Goal: Information Seeking & Learning: Learn about a topic

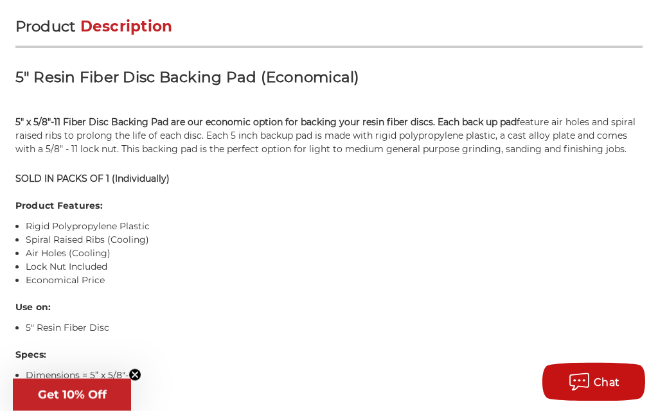
scroll to position [742, 0]
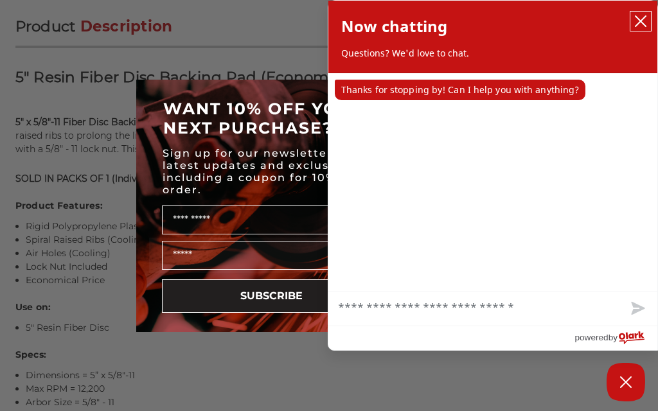
click at [644, 21] on icon "close chatbox" at bounding box center [640, 21] width 13 height 13
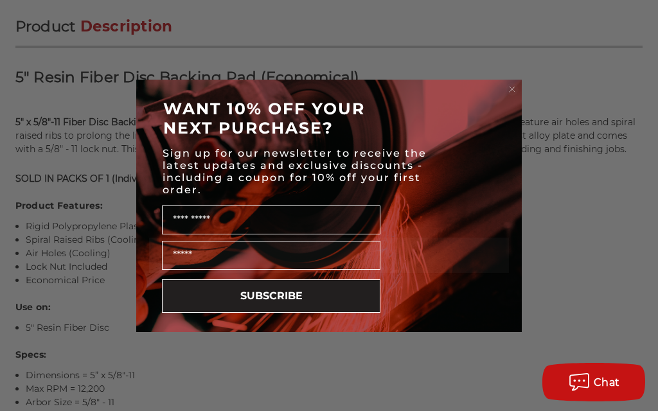
click at [517, 95] on circle "Close dialog" at bounding box center [512, 89] width 12 height 12
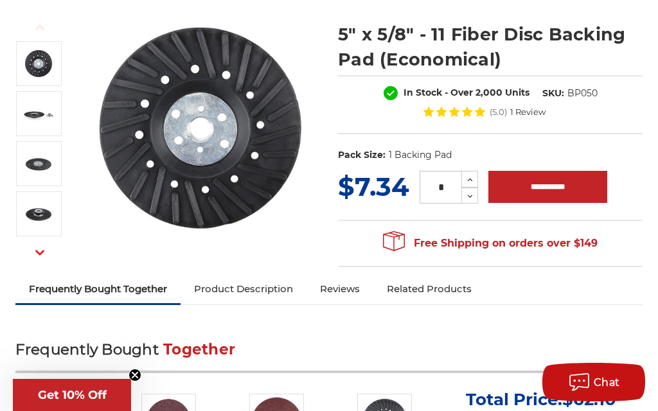
scroll to position [174, 0]
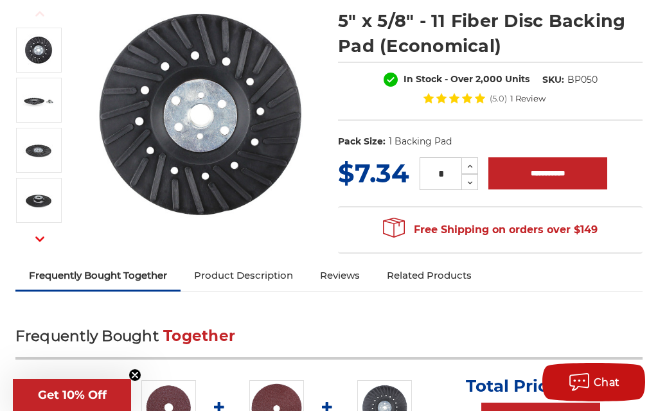
click at [42, 109] on img at bounding box center [38, 100] width 32 height 32
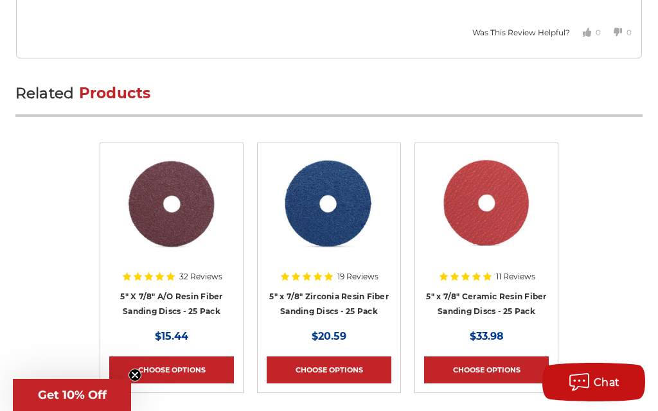
scroll to position [1868, 0]
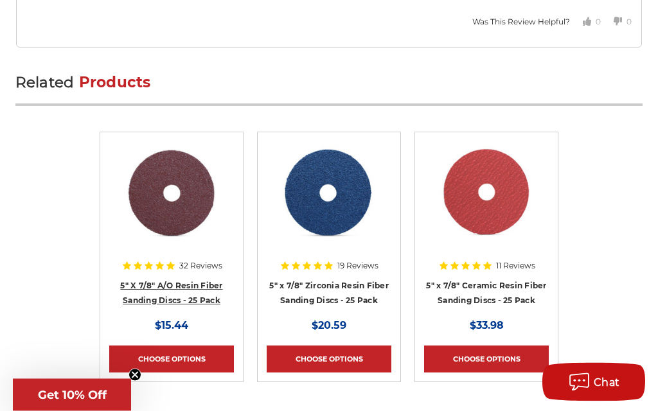
click at [153, 306] on link "5" X 7/8" A/O Resin Fiber Sanding Discs - 25 Pack" at bounding box center [171, 293] width 102 height 24
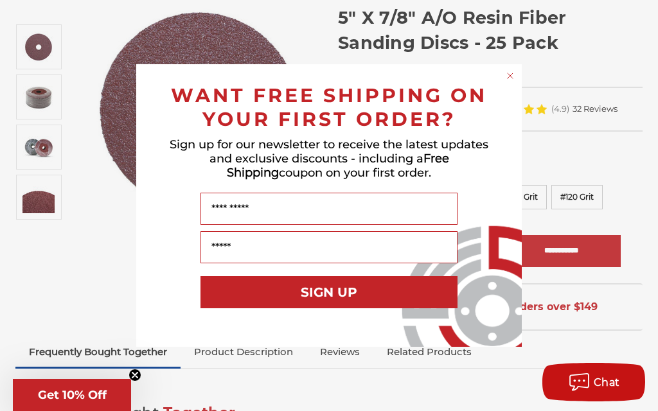
click at [511, 78] on circle "Close dialog" at bounding box center [510, 76] width 12 height 12
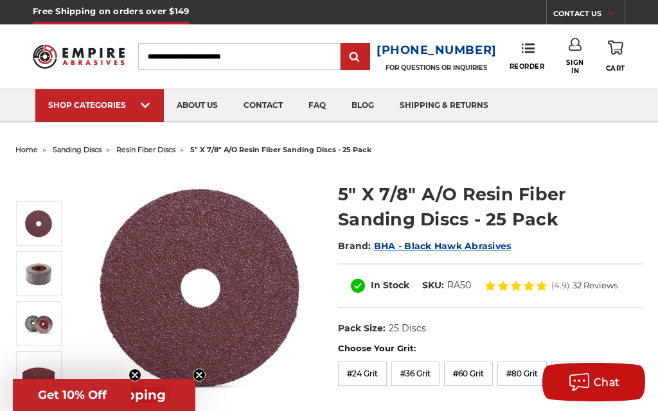
scroll to position [26, 0]
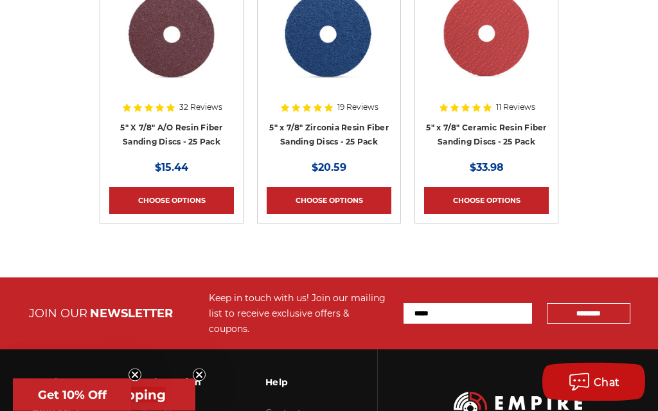
scroll to position [2027, 0]
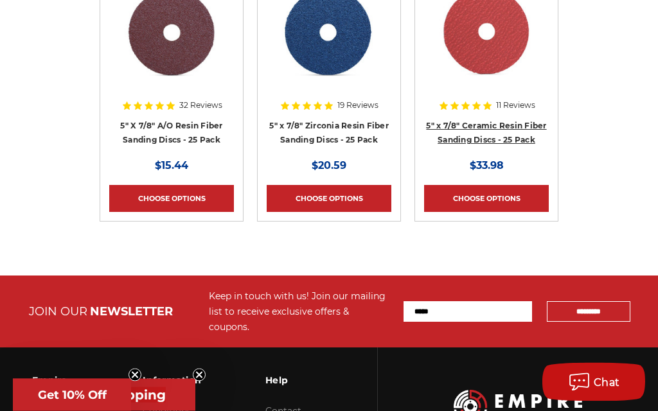
click at [522, 146] on link "5" x 7/8" Ceramic Resin Fiber Sanding Discs - 25 Pack" at bounding box center [486, 133] width 120 height 24
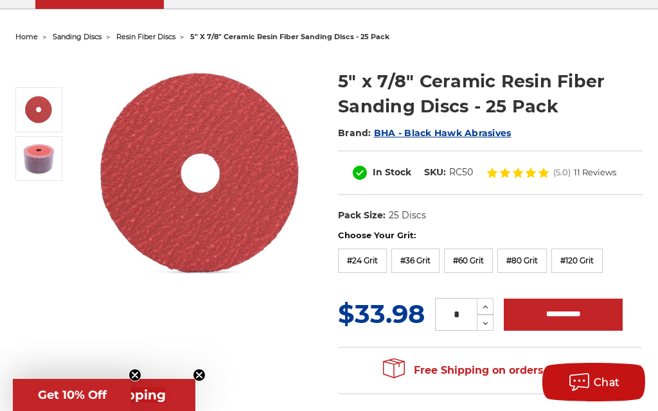
scroll to position [112, 0]
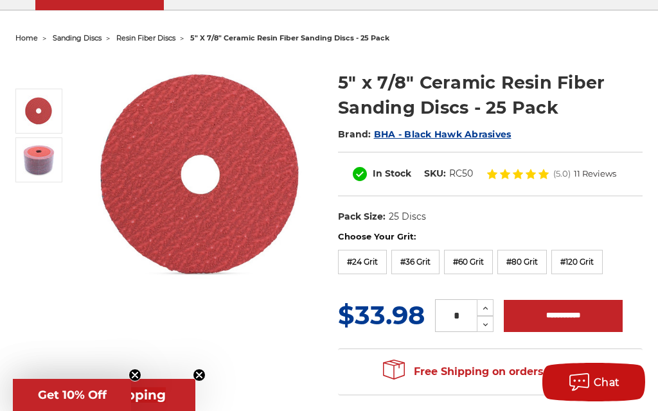
click at [603, 262] on label "#120 Grit" at bounding box center [576, 262] width 51 height 24
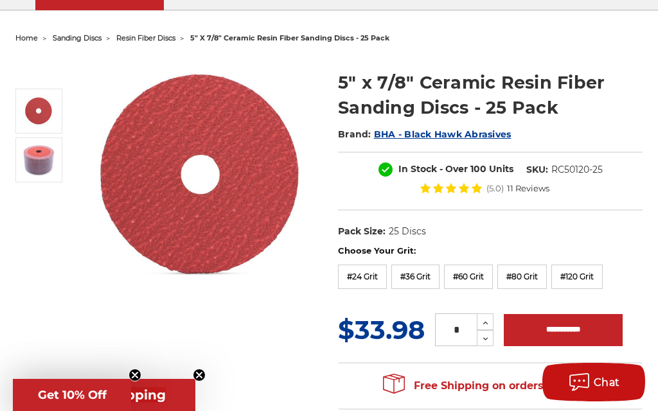
click at [547, 278] on label "#80 Grit" at bounding box center [521, 277] width 49 height 24
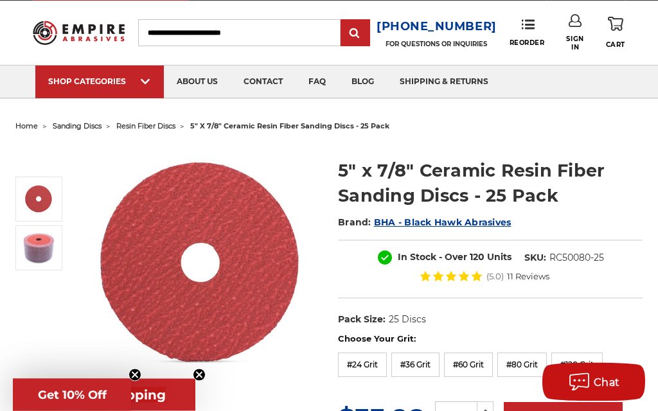
scroll to position [0, 0]
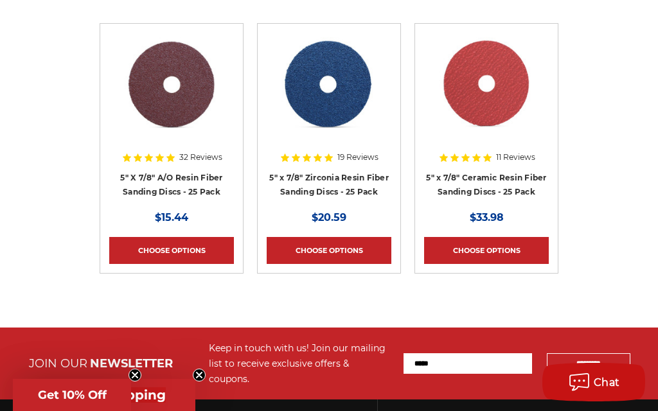
scroll to position [1984, 0]
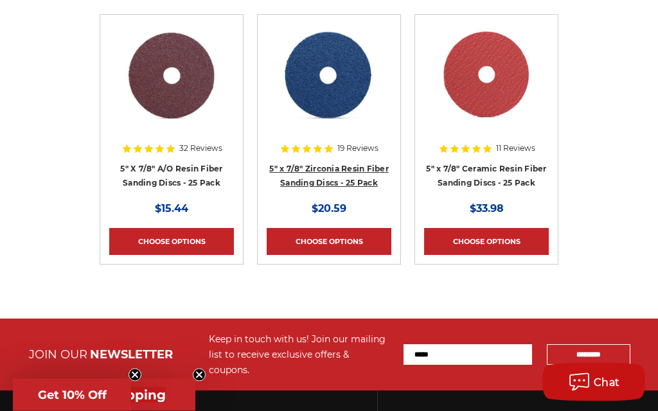
click at [330, 189] on link "5" x 7/8" Zirconia Resin Fiber Sanding Discs - 25 Pack" at bounding box center [329, 177] width 120 height 24
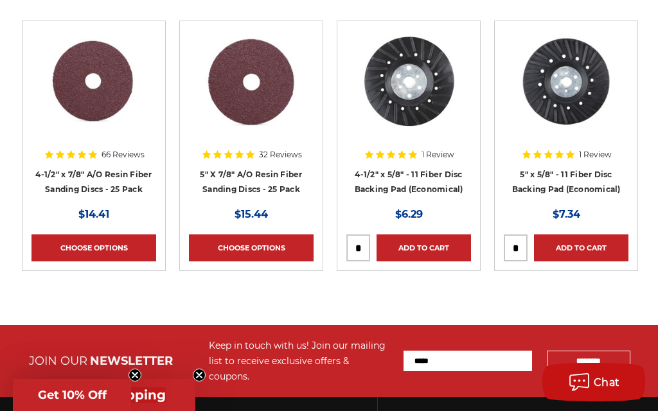
scroll to position [4070, 0]
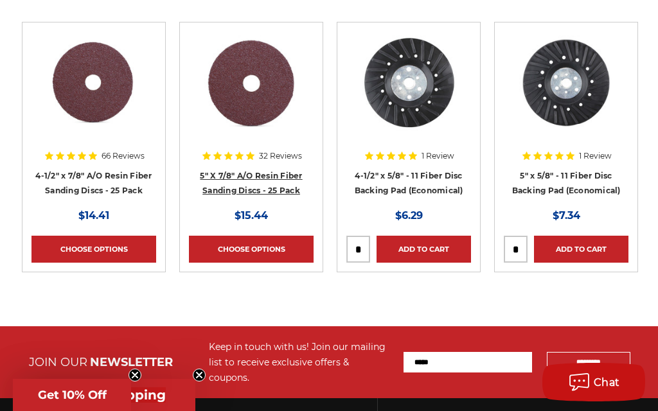
click at [231, 184] on link "5" X 7/8" A/O Resin Fiber Sanding Discs - 25 Pack" at bounding box center [251, 183] width 102 height 24
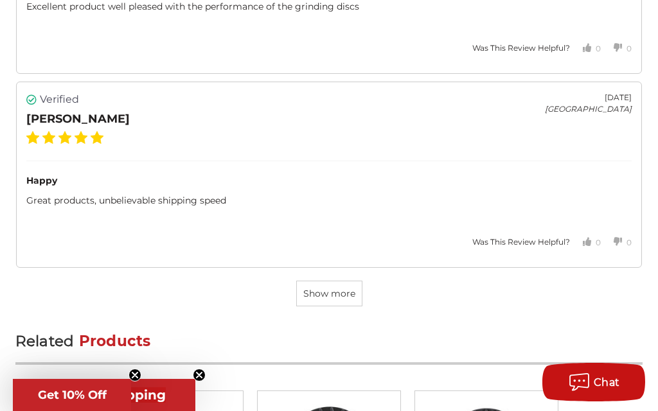
scroll to position [3748, 0]
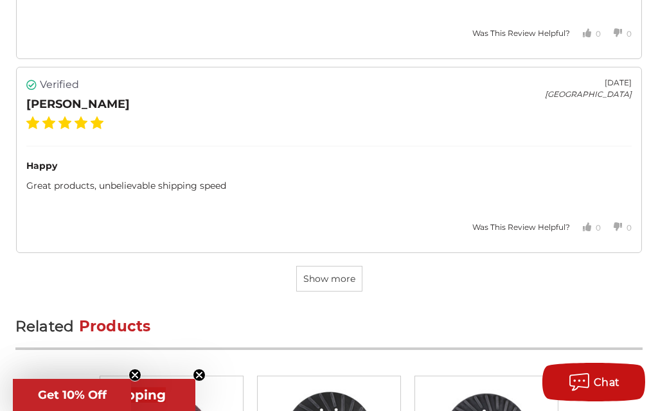
click at [326, 276] on span "Show more" at bounding box center [329, 279] width 52 height 12
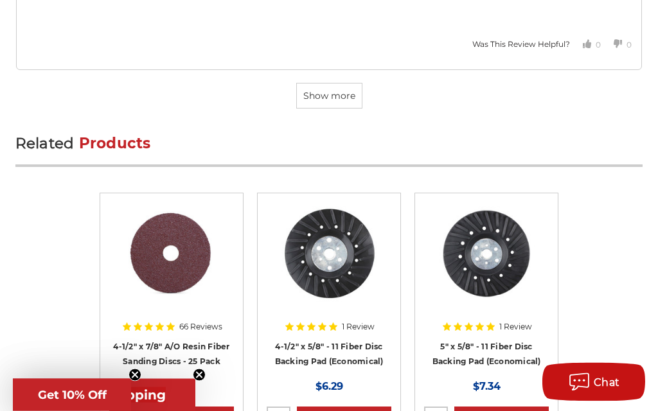
scroll to position [5932, 0]
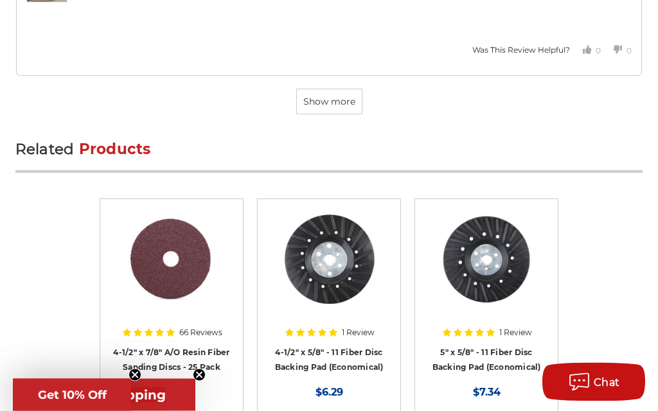
click at [336, 102] on span "Show more" at bounding box center [329, 102] width 52 height 12
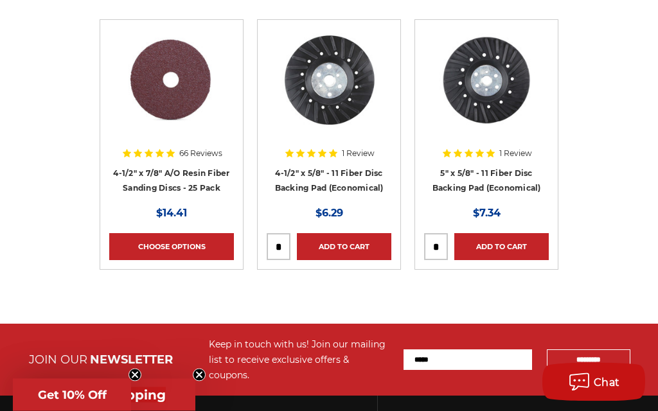
scroll to position [8292, 0]
